Goal: Check status: Check status

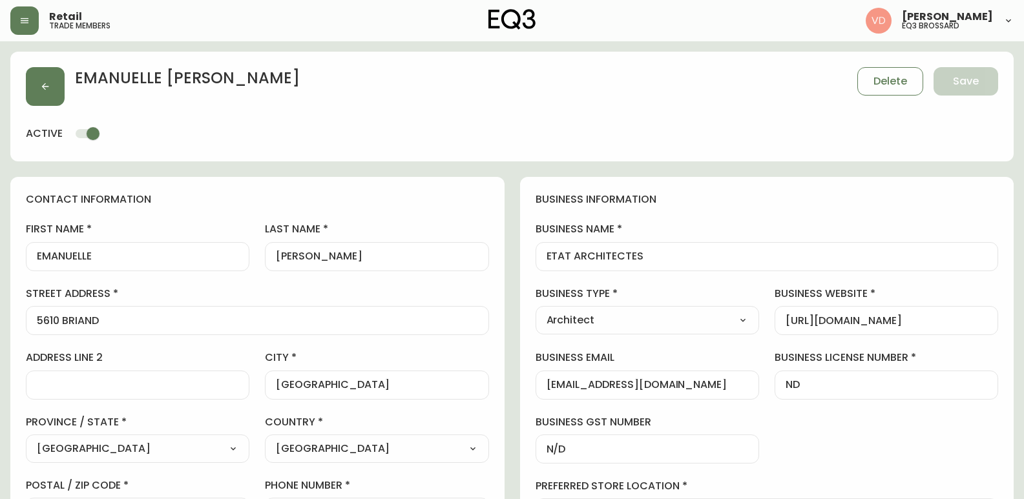
select select "QC"
select select "CA"
select select "CA_FR"
select select "Other"
select select "Architect"
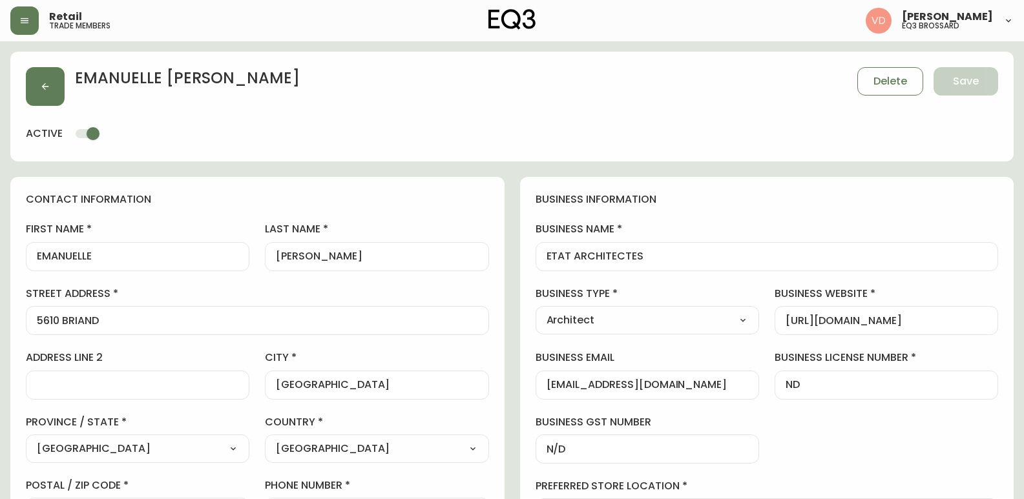
select select "cjw10z96u00fa6gs0941re9ze"
select select "false"
click at [48, 90] on icon "button" at bounding box center [45, 86] width 10 height 10
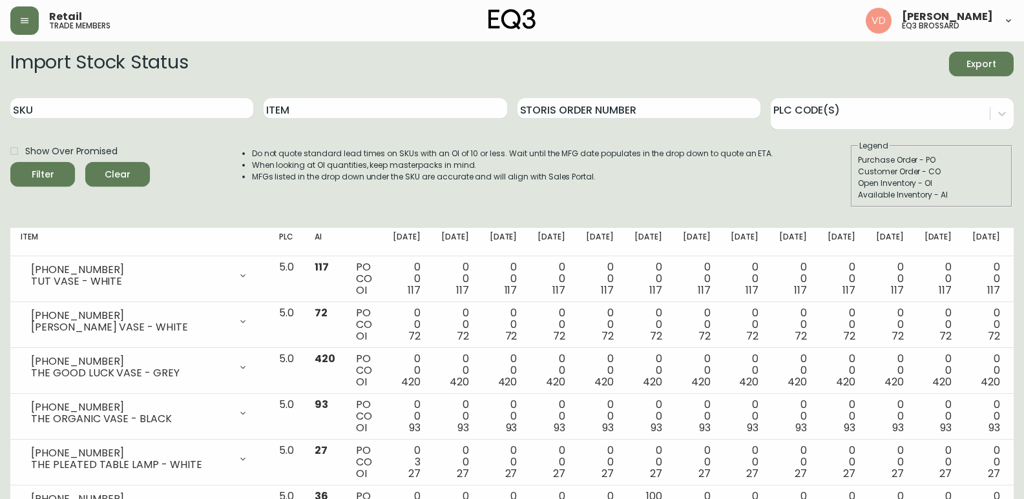
click at [114, 92] on div "SKU" at bounding box center [131, 109] width 243 height 42
click at [114, 101] on input "SKU" at bounding box center [131, 108] width 243 height 21
paste input "[PHONE_NUMBER]"
type input "[PHONE_NUMBER]"
click at [140, 113] on input "[PHONE_NUMBER]" at bounding box center [131, 108] width 243 height 21
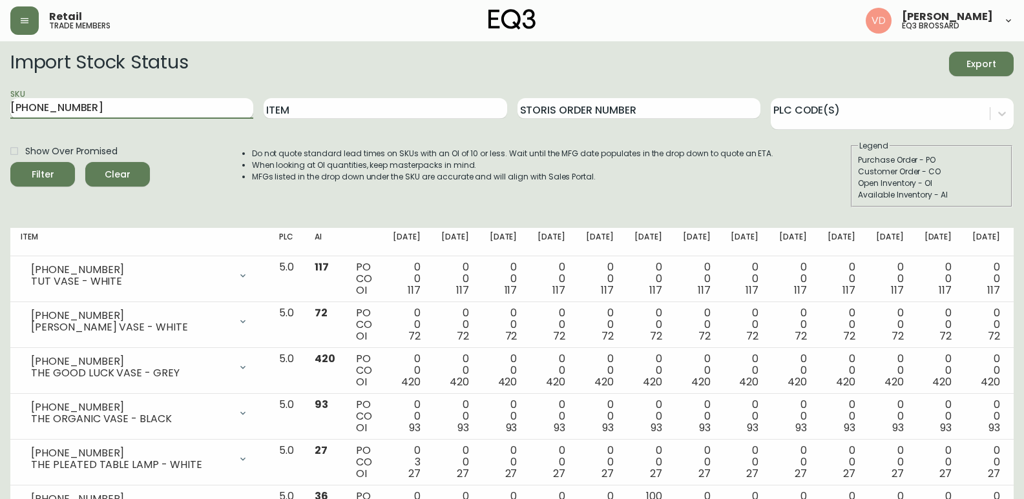
click at [10, 162] on button "Filter" at bounding box center [42, 174] width 65 height 25
